Goal: Transaction & Acquisition: Purchase product/service

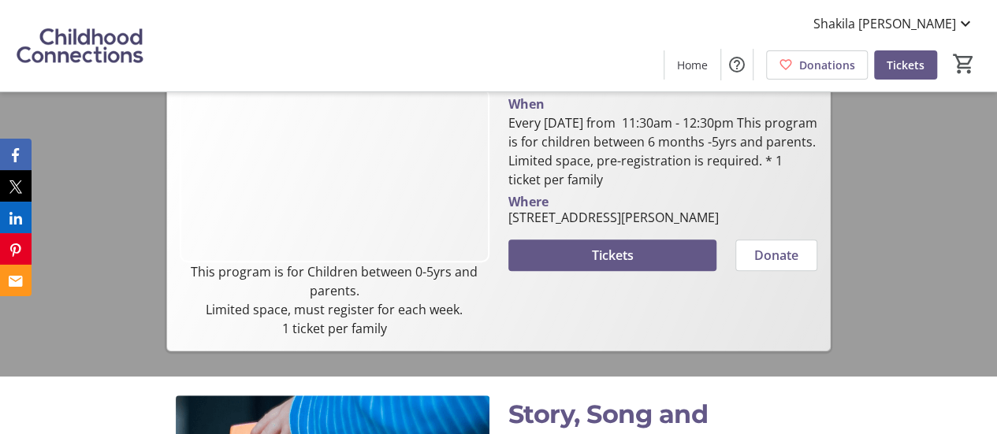
scroll to position [199, 0]
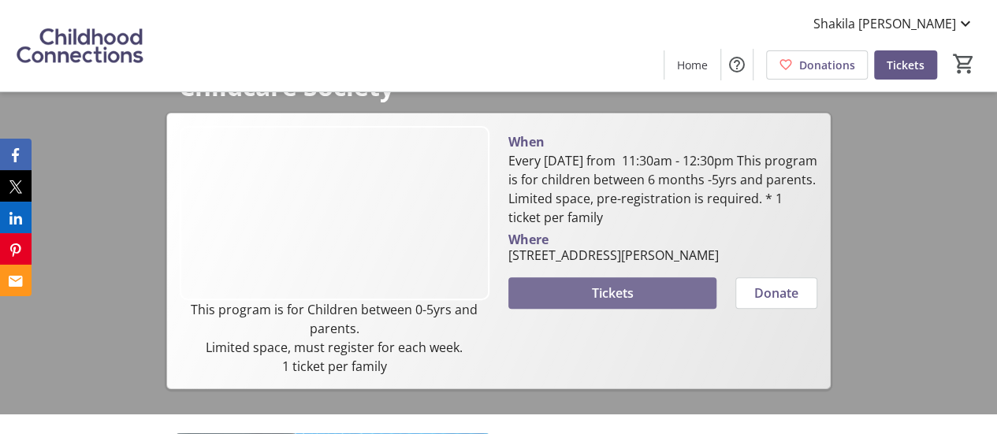
click at [630, 303] on span "Tickets" at bounding box center [612, 293] width 42 height 19
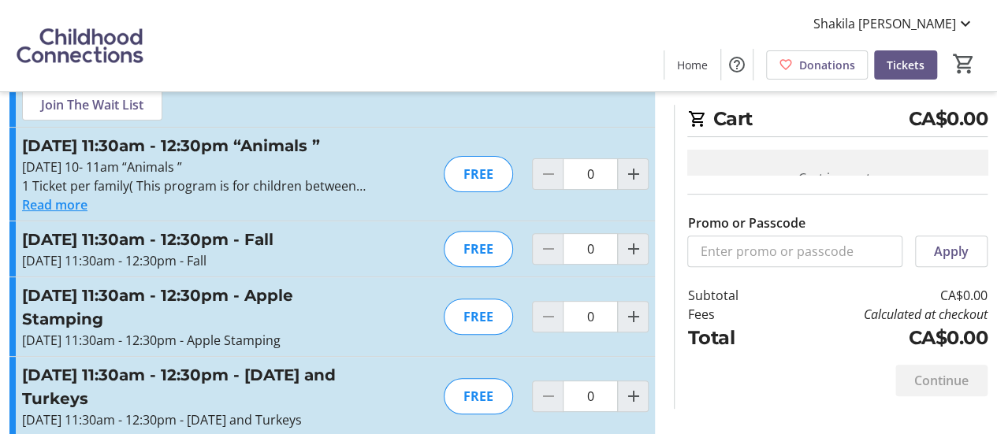
scroll to position [169, 0]
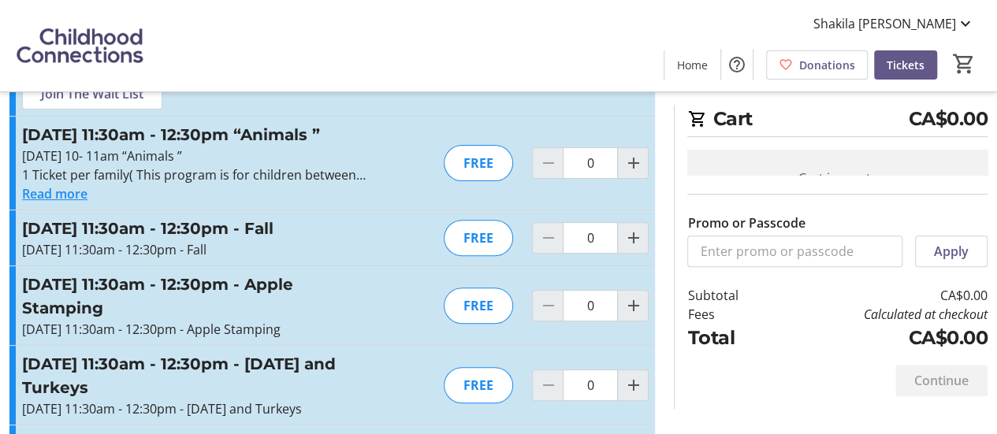
drag, startPoint x: 126, startPoint y: 255, endPoint x: 136, endPoint y: 271, distance: 19.1
click at [136, 240] on h3 "Wednesday ,Sept 24th from 11:30am - 12:30pm - Fall" at bounding box center [194, 229] width 344 height 24
copy h3 ",Sept 24th from 11:30am - 12:30pm - Fall"
click at [128, 320] on h3 "Wednesday ,Oct 1st from 11:30am - 12:30pm - Apple Stamping" at bounding box center [194, 296] width 344 height 47
drag, startPoint x: 128, startPoint y: 332, endPoint x: 245, endPoint y: 352, distance: 119.2
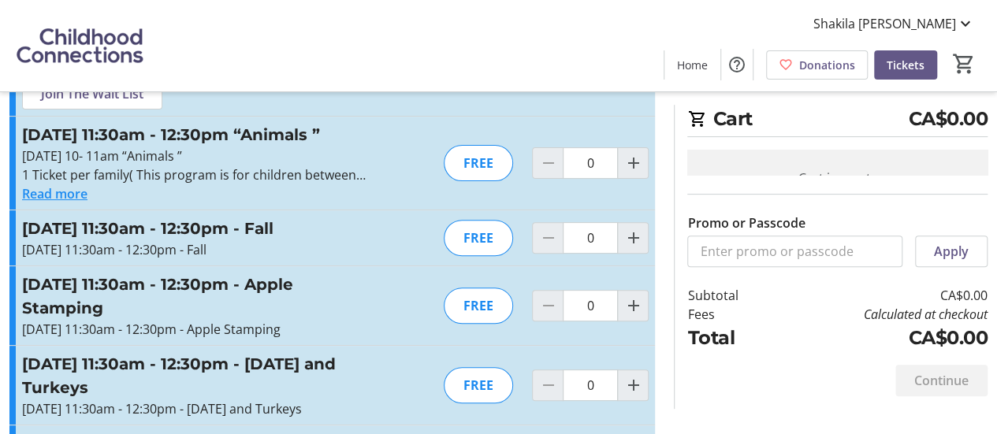
click at [245, 320] on h3 "Wednesday ,Oct 1st from 11:30am - 12:30pm - Apple Stamping" at bounding box center [194, 296] width 344 height 47
copy h3 "Oct 1st from 11:30am - 12:30pm - Apple Stamping"
click at [369, 345] on div "Wednesday ,Oct 1st from 11:30am - 12:30pm - Apple Stamping Wednesday ,Oct 1st f…" at bounding box center [331, 305] width 645 height 79
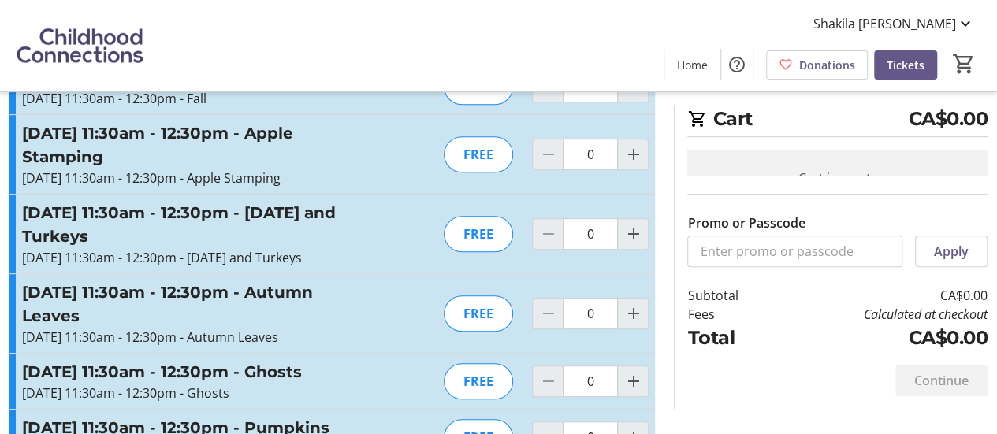
scroll to position [327, 0]
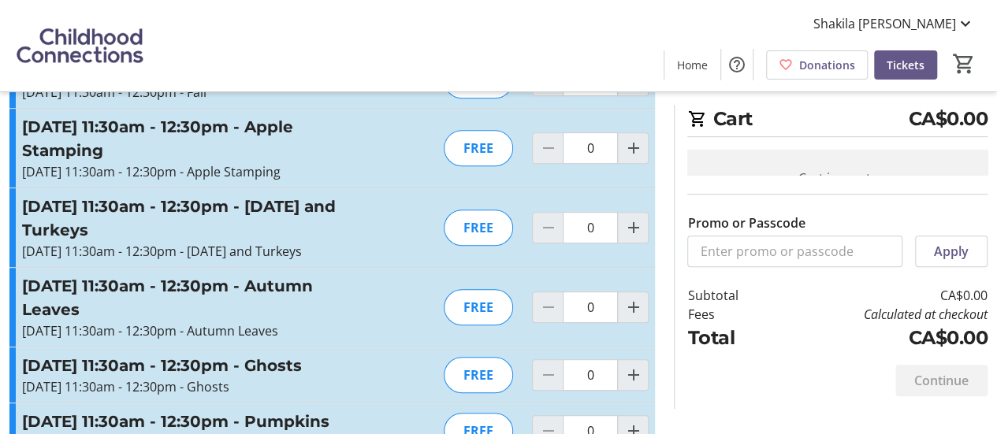
drag, startPoint x: 128, startPoint y: 267, endPoint x: 351, endPoint y: 296, distance: 224.8
click at [351, 242] on h3 "Wednesday ,Oct 8th from 11:30am - 12:30pm - Thanksgiving and Turkeys" at bounding box center [194, 218] width 344 height 47
copy h3 "Oct 8th from 11:30am - 12:30pm - Thanksgiving and Turkeys"
drag, startPoint x: 129, startPoint y: 370, endPoint x: 262, endPoint y: 392, distance: 134.4
click at [262, 322] on h3 "Wednesday ,Oct 15th from 11:30am - 12:30pm - Autumn Leaves" at bounding box center [194, 297] width 344 height 47
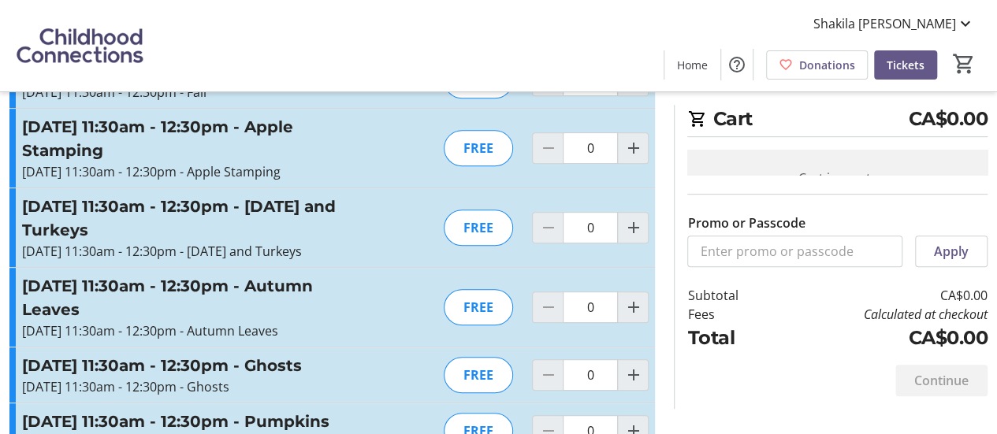
copy h3 "Oct 15th from 11:30am - 12:30pm - Autumn Leaves"
click at [340, 261] on p "Wednesday ,Oct 8th from 11:30am - 12:30pm - Thanksgiving and Turkeys" at bounding box center [194, 251] width 344 height 19
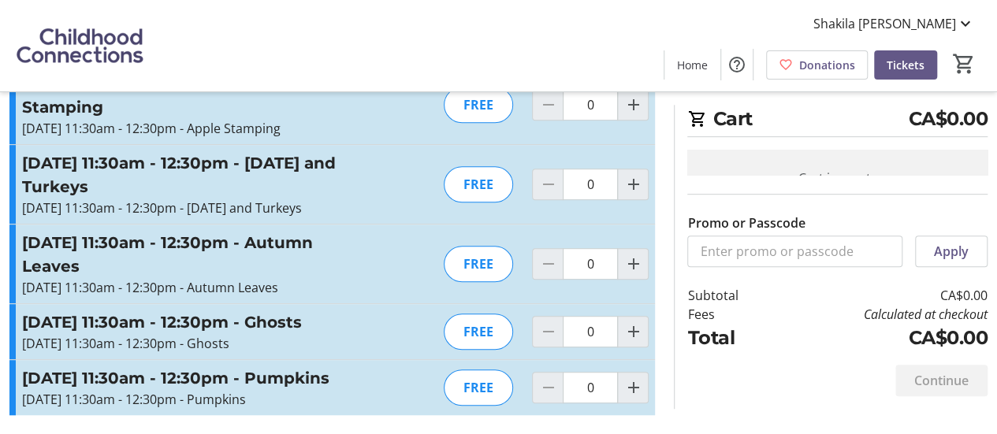
scroll to position [516, 0]
drag, startPoint x: 126, startPoint y: 277, endPoint x: 195, endPoint y: 297, distance: 72.3
click at [195, 311] on h3 "Wednesday ,Oct 22nd from 11:30am - 12:30pm - Ghosts" at bounding box center [194, 323] width 344 height 24
copy h3 "Oct 22nd from 11:30am - 12:30pm - Ghosts"
drag, startPoint x: 129, startPoint y: 360, endPoint x: 186, endPoint y: 378, distance: 59.6
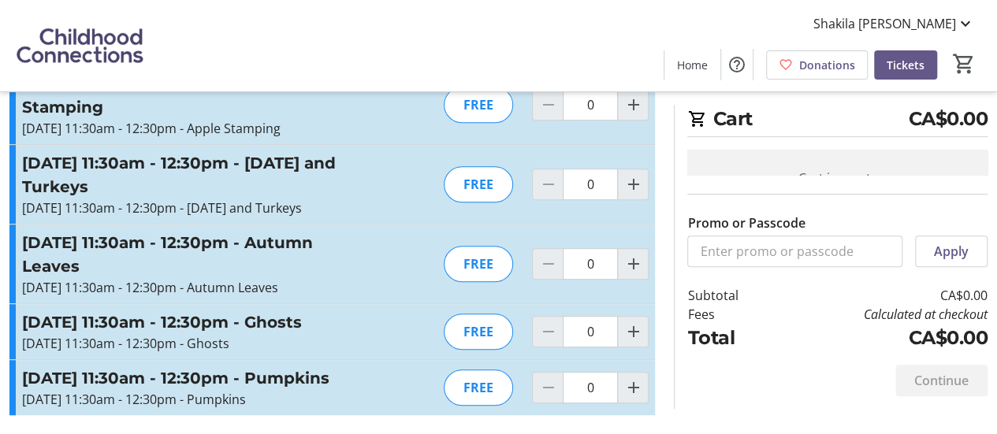
click at [186, 378] on h3 "Wednesday ,Oct 29th from 11:30am - 12:30pm - Pumpkins" at bounding box center [194, 378] width 344 height 24
copy h3 "Oct 29th from 11:30am - 12:30pm - Pumpkins"
